Goal: Navigation & Orientation: Understand site structure

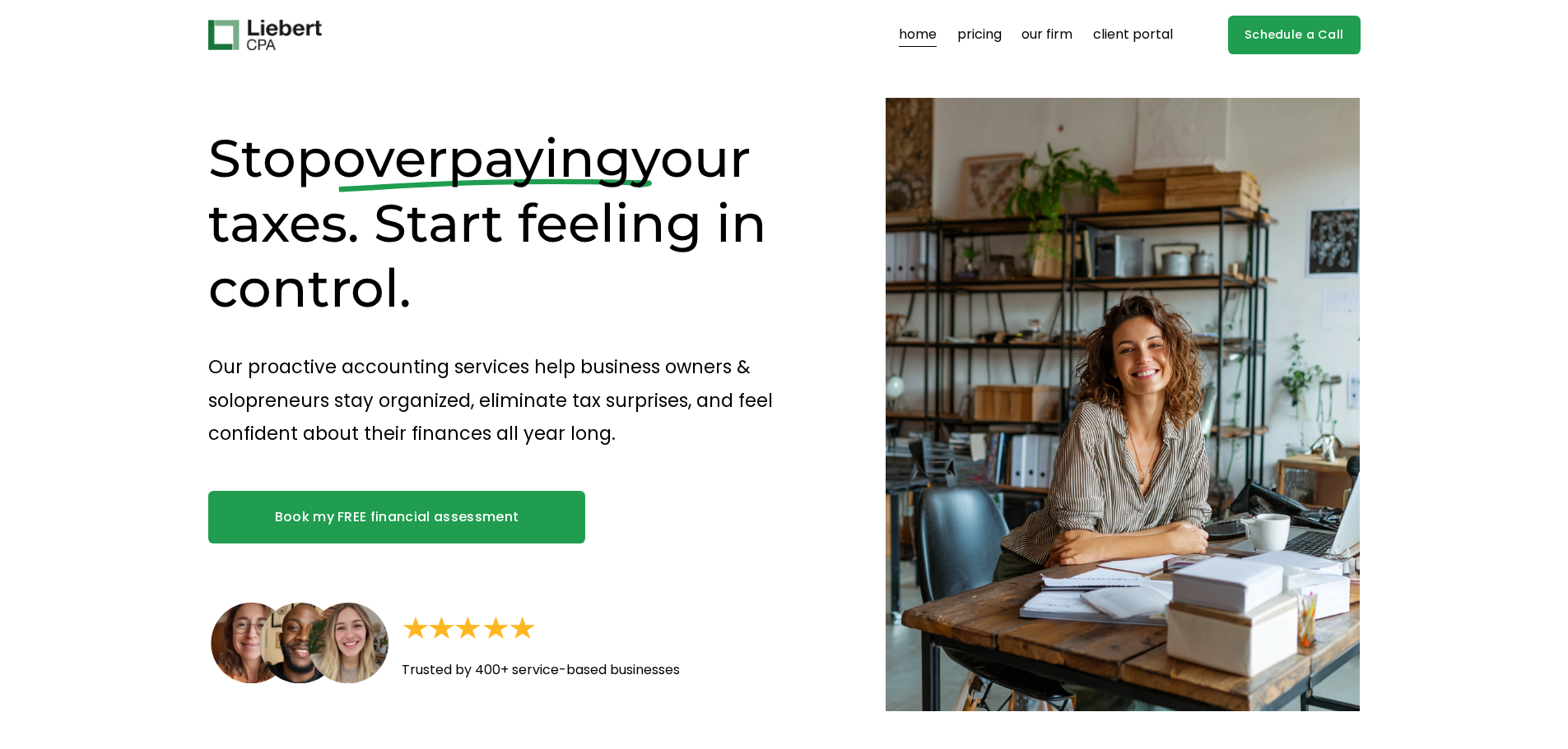
click at [1040, 37] on link "our firm" at bounding box center [1047, 35] width 51 height 27
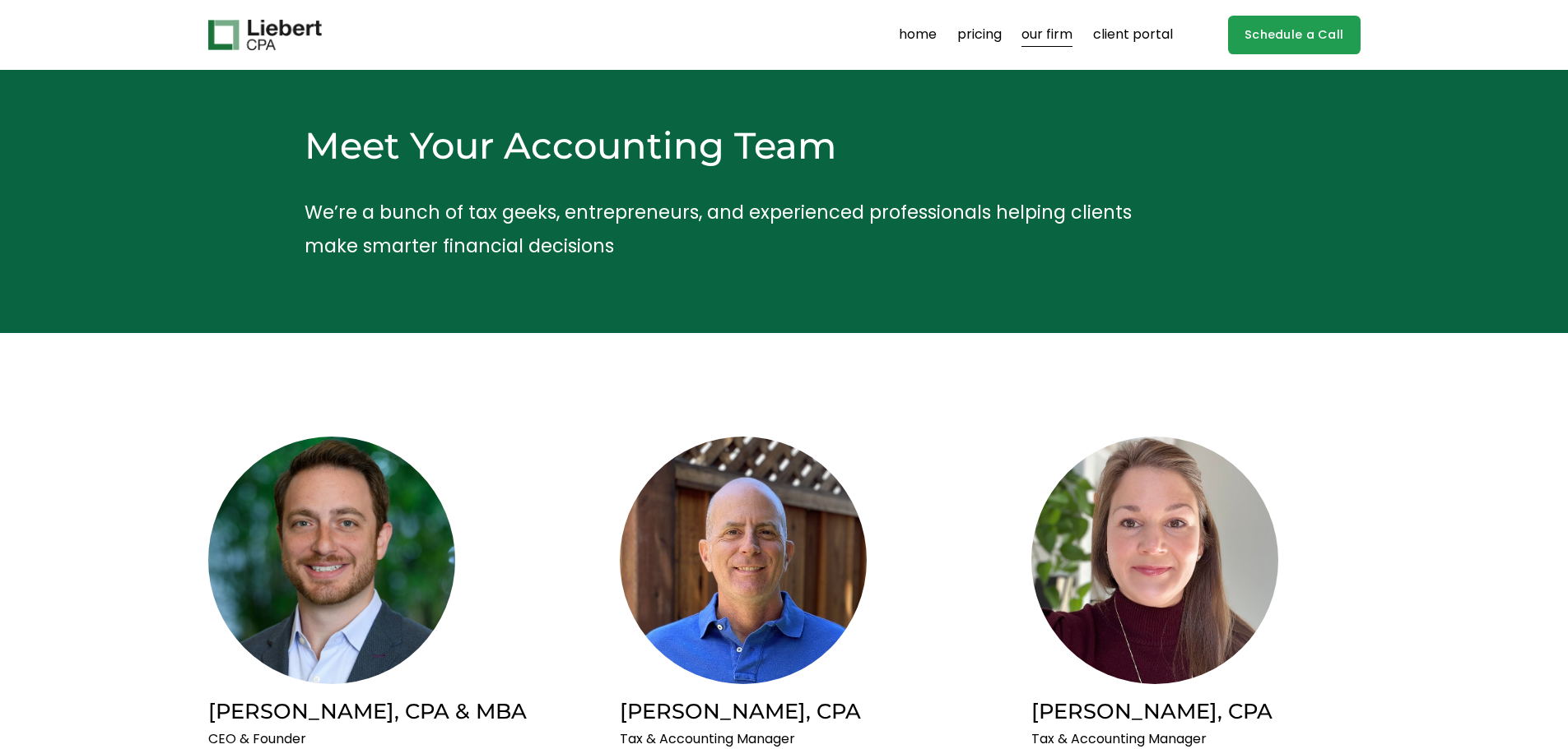
click at [908, 34] on link "home" at bounding box center [917, 35] width 38 height 27
